Goal: Information Seeking & Learning: Learn about a topic

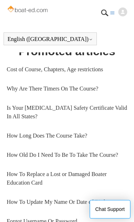
scroll to position [548, 0]
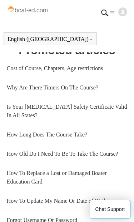
click at [7, 125] on link "Is Your Boating Safety Certificate Valid In All States?" at bounding box center [67, 111] width 120 height 28
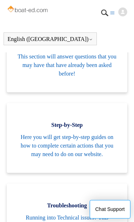
scroll to position [231, 0]
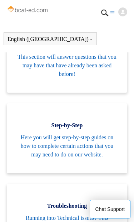
click at [86, 159] on span "Here you will get step-by-step guides on how to complete certain actions that y…" at bounding box center [66, 146] width 99 height 26
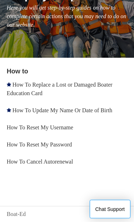
scroll to position [122, 0]
click at [11, 216] on link "Boat-Ed" at bounding box center [16, 214] width 19 height 9
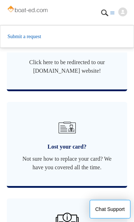
scroll to position [842, 0]
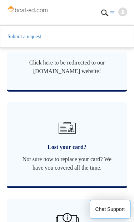
click at [116, 76] on span "Click here to be redirected to our [DOMAIN_NAME] website!" at bounding box center [66, 66] width 99 height 17
